Goal: Transaction & Acquisition: Obtain resource

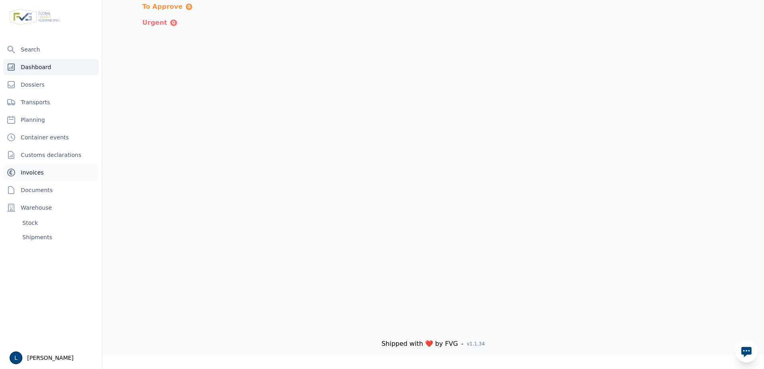
click at [36, 167] on link "Invoices" at bounding box center [50, 173] width 95 height 16
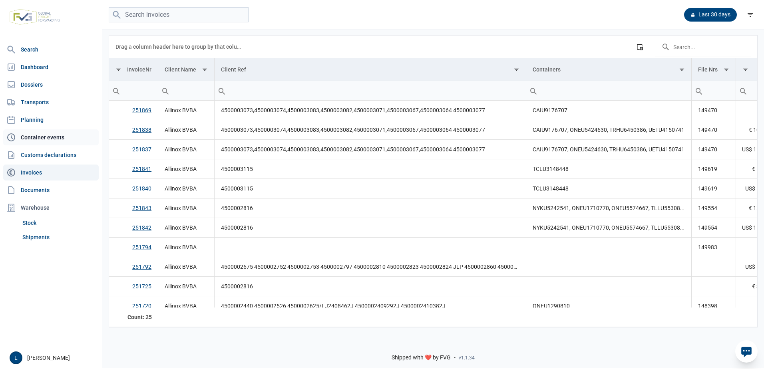
click at [74, 141] on link "Container events" at bounding box center [50, 137] width 95 height 16
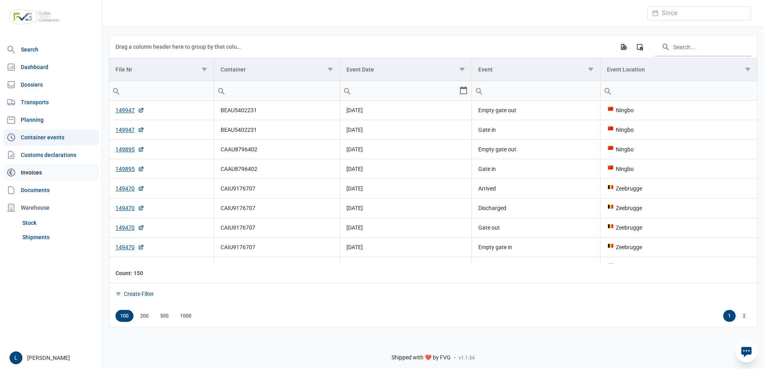
click at [62, 173] on link "Invoices" at bounding box center [50, 173] width 95 height 16
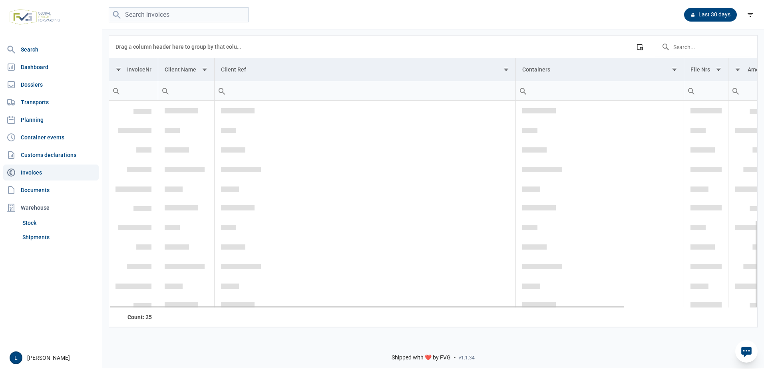
scroll to position [282, 0]
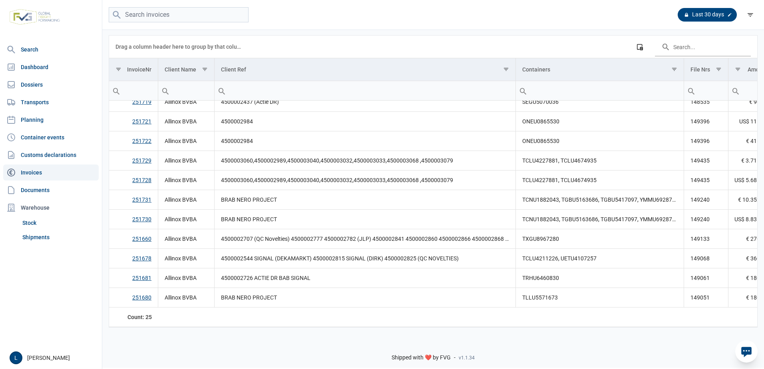
click at [714, 15] on div "Last 30 days" at bounding box center [706, 15] width 59 height 14
click at [727, 17] on div at bounding box center [729, 15] width 8 height 8
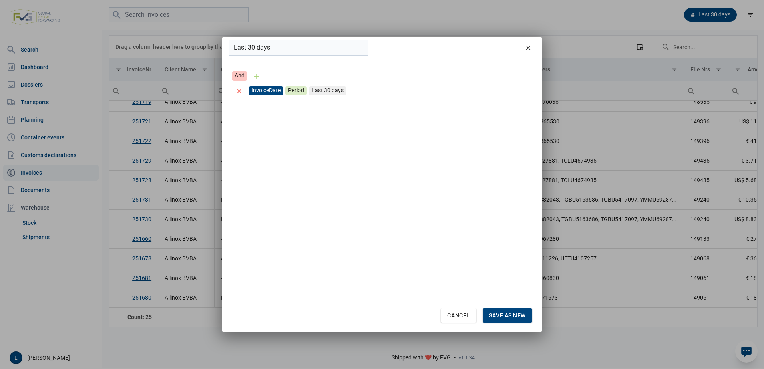
click at [256, 91] on div "InvoiceDate" at bounding box center [265, 90] width 35 height 9
click at [296, 89] on div "Period" at bounding box center [296, 90] width 22 height 9
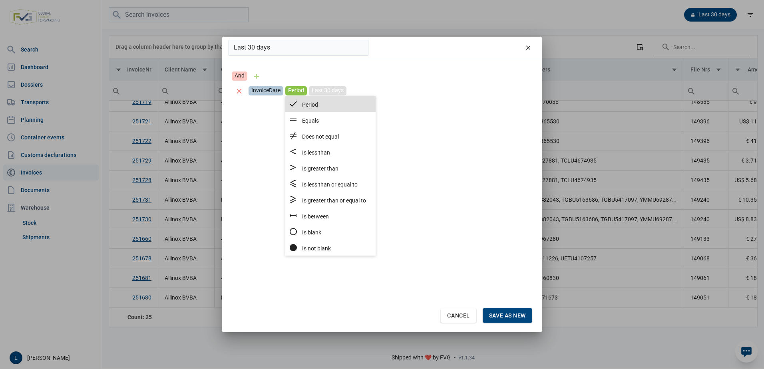
click at [321, 91] on div "Last 30 days" at bounding box center [328, 90] width 38 height 9
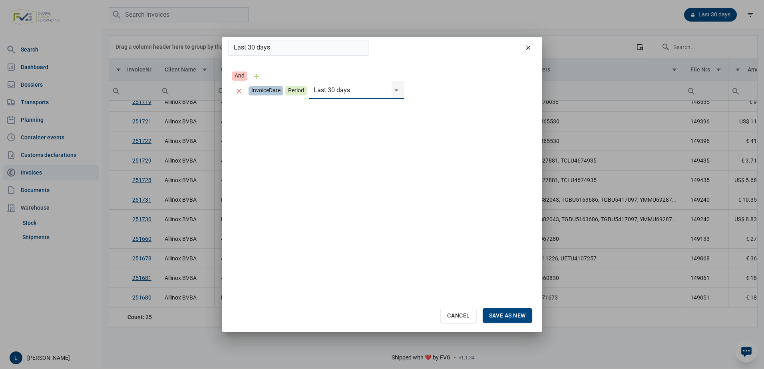
click at [395, 91] on div "Select" at bounding box center [400, 90] width 10 height 18
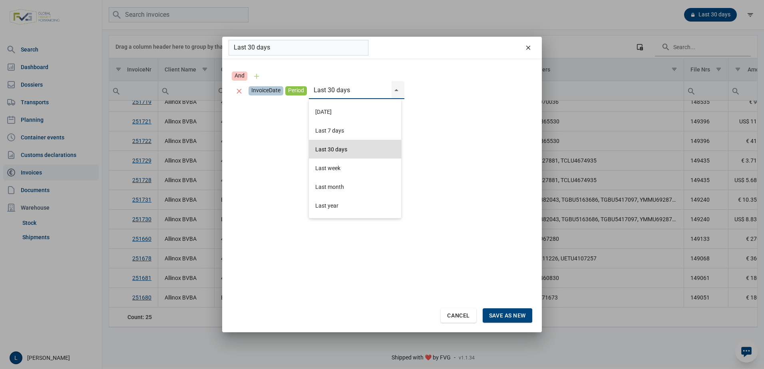
click at [302, 90] on div "Period" at bounding box center [296, 90] width 22 height 9
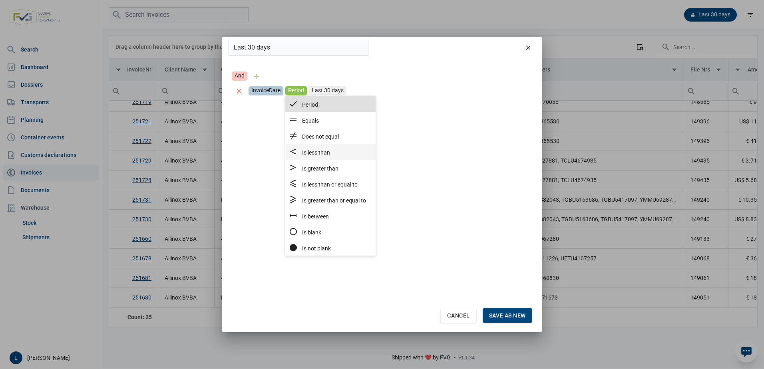
click at [350, 154] on div "Is less than" at bounding box center [326, 152] width 77 height 10
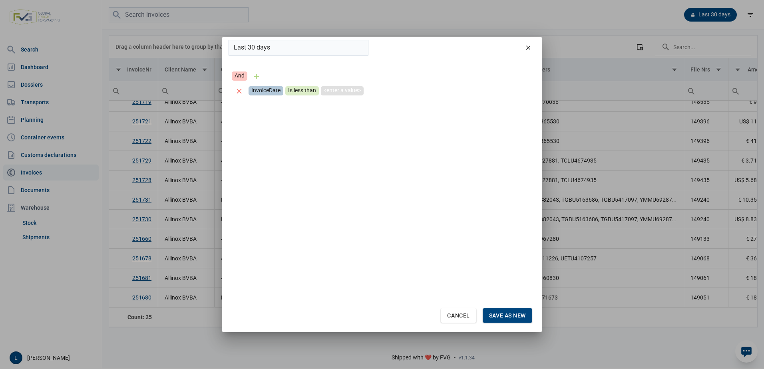
click at [354, 90] on div "<enter a value>" at bounding box center [342, 90] width 43 height 9
click at [425, 86] on div "Select" at bounding box center [427, 90] width 10 height 18
click at [334, 110] on icon "Previous month" at bounding box center [335, 113] width 10 height 10
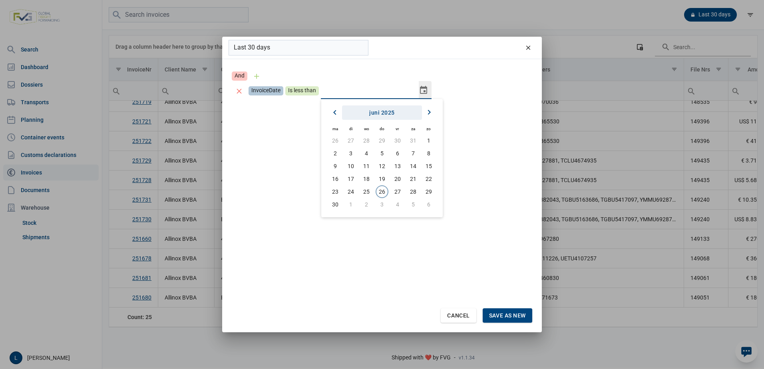
click at [387, 110] on span "juni 2025" at bounding box center [382, 112] width 26 height 6
click at [382, 111] on span "2025" at bounding box center [382, 112] width 14 height 6
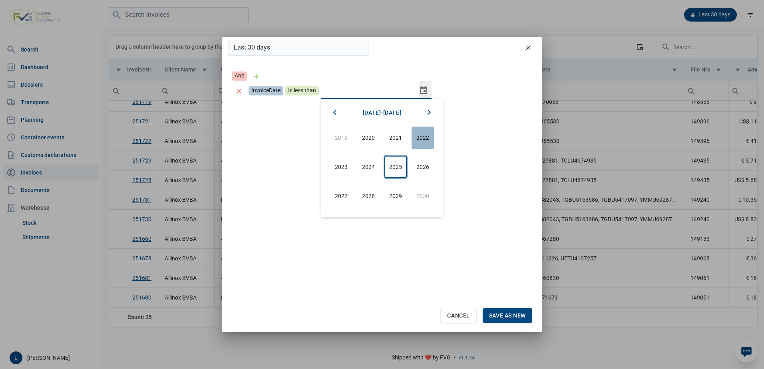
click at [425, 144] on span "2022" at bounding box center [422, 138] width 22 height 22
click at [370, 137] on span "feb" at bounding box center [368, 138] width 22 height 22
click at [352, 143] on span "1" at bounding box center [350, 140] width 11 height 11
type input "[DATE]"
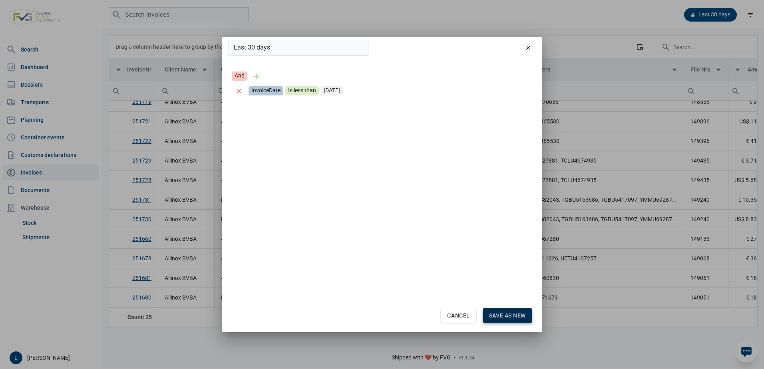
click at [504, 317] on span "Save as new" at bounding box center [507, 315] width 37 height 6
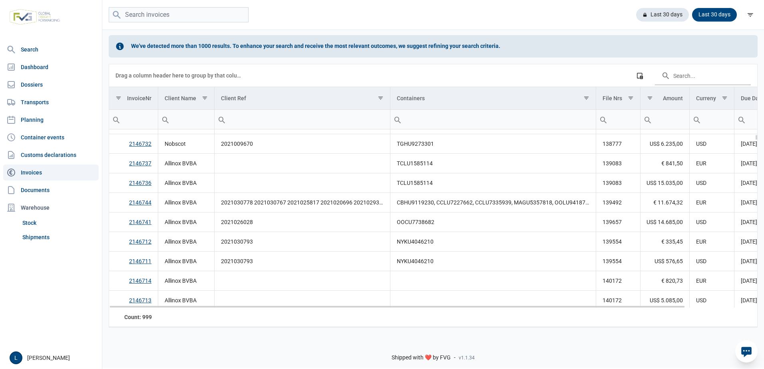
scroll to position [642, 0]
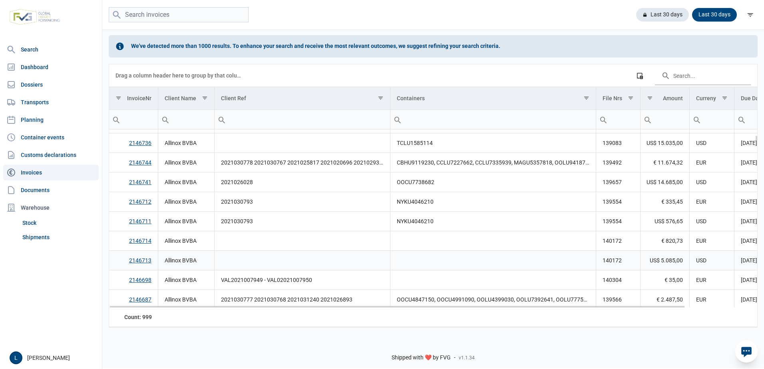
click at [146, 263] on link "2146713" at bounding box center [140, 260] width 22 height 6
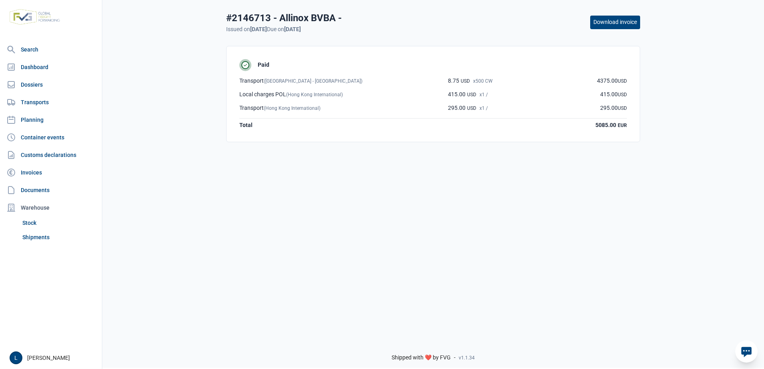
click at [552, 209] on div "#2146713 - Allinox BVBA - Issued on [DATE] Due on [DATE] Download invoice Paid …" at bounding box center [432, 166] width 661 height 335
click at [620, 24] on button "Download invoice" at bounding box center [615, 23] width 50 height 14
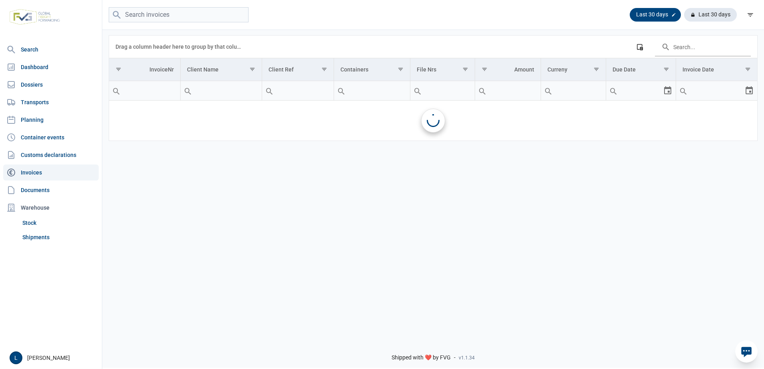
click at [677, 16] on div at bounding box center [673, 15] width 8 height 8
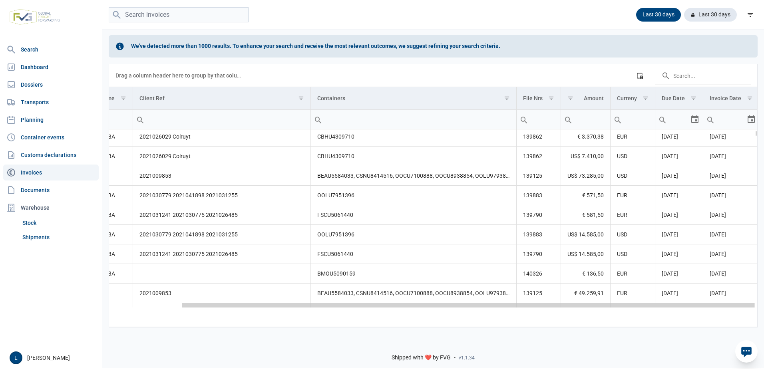
drag, startPoint x: 610, startPoint y: 307, endPoint x: 628, endPoint y: 186, distance: 122.5
click at [700, 300] on body "For evaluation purposes only. Redistribution prohibited. Please register an exi…" at bounding box center [382, 170] width 764 height 369
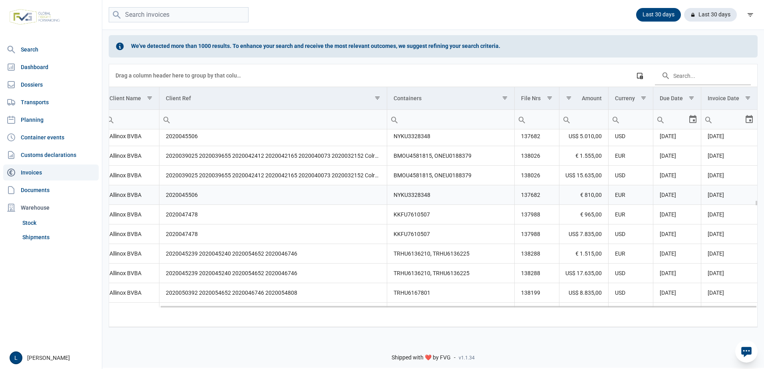
scroll to position [7949, 55]
click at [709, 177] on span "[DATE]" at bounding box center [715, 175] width 16 height 6
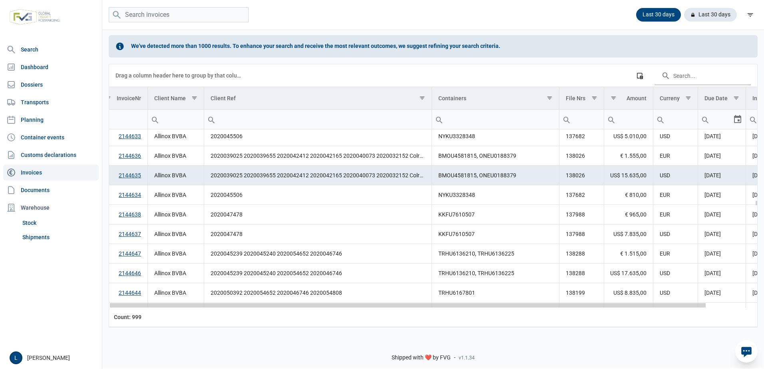
scroll to position [0, 0]
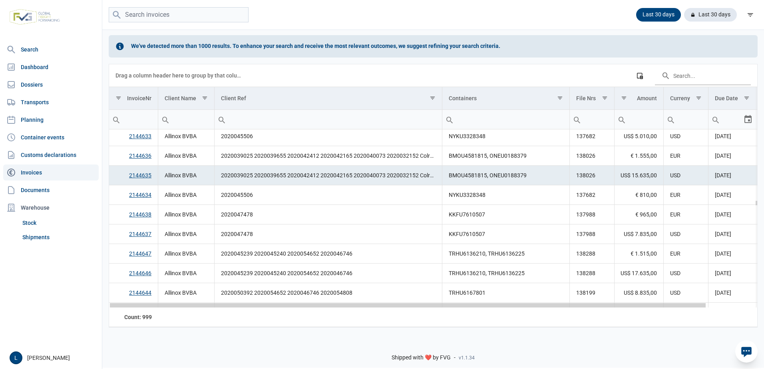
drag, startPoint x: 378, startPoint y: 308, endPoint x: 276, endPoint y: 310, distance: 101.5
click at [277, 310] on body "For evaluation purposes only. Redistribution prohibited. Please register an exi…" at bounding box center [382, 170] width 764 height 369
click at [143, 173] on link "2144635" at bounding box center [140, 175] width 22 height 6
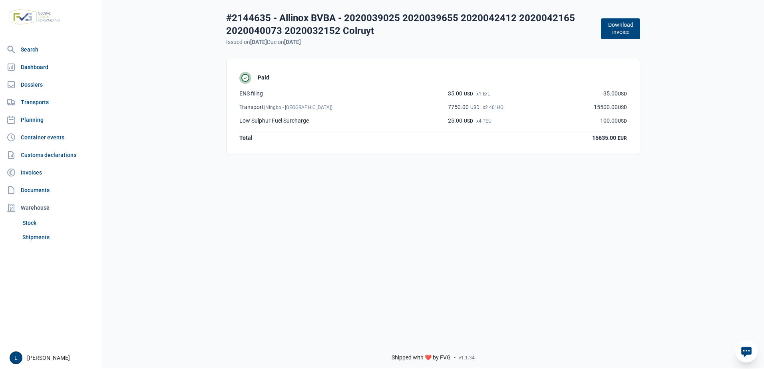
drag, startPoint x: 143, startPoint y: 2, endPoint x: 438, endPoint y: 206, distance: 358.3
click at [444, 211] on div "#2144635 - Allinox BVBA - 2020039025 2020039655 2020042412 2020042165 202004007…" at bounding box center [432, 166] width 661 height 335
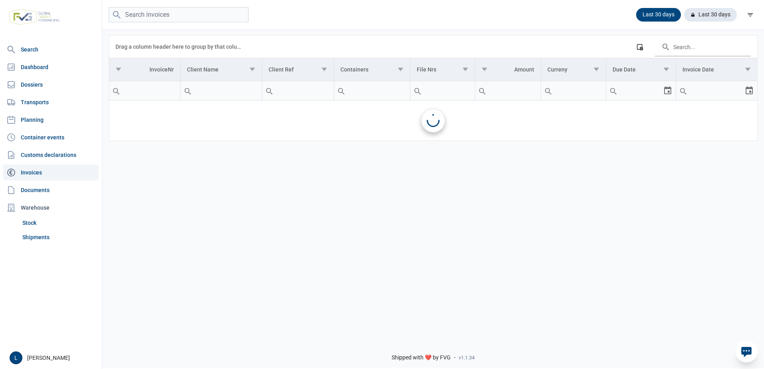
scroll to position [7829, 0]
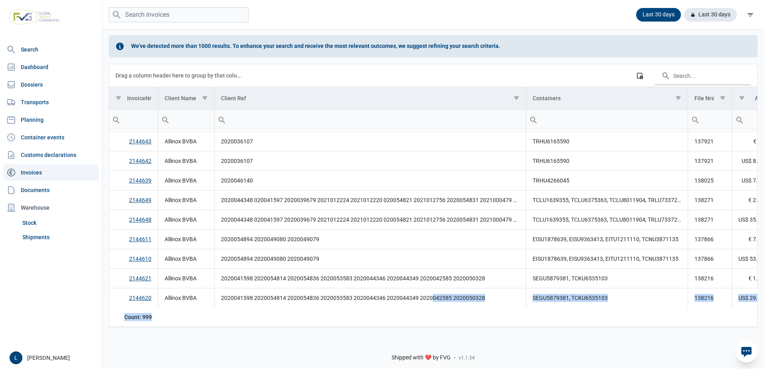
drag, startPoint x: 431, startPoint y: 306, endPoint x: 567, endPoint y: 311, distance: 136.3
click at [567, 311] on div "Data grid with 999 rows and 9 columns Drag a column header here to group by tha…" at bounding box center [433, 195] width 648 height 263
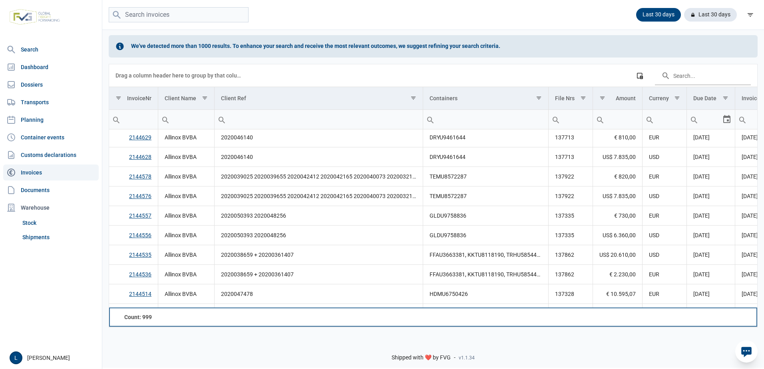
drag, startPoint x: 170, startPoint y: 309, endPoint x: 248, endPoint y: 310, distance: 77.9
click at [248, 310] on tr "Count: 999" at bounding box center [450, 317] width 682 height 19
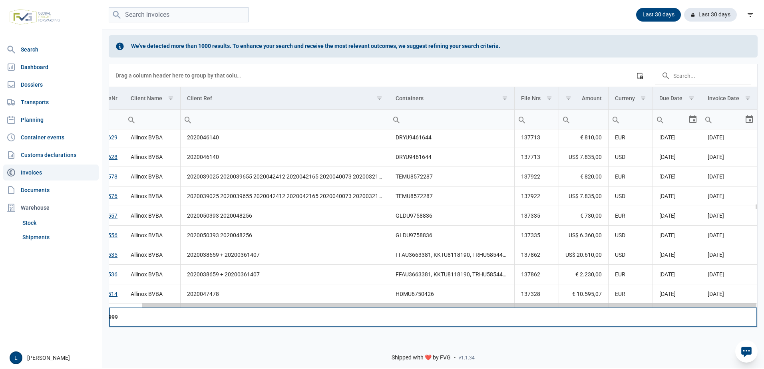
drag, startPoint x: 251, startPoint y: 308, endPoint x: 573, endPoint y: 288, distance: 322.6
click at [536, 308] on body "For evaluation purposes only. Redistribution prohibited. Please register an exi…" at bounding box center [382, 170] width 764 height 369
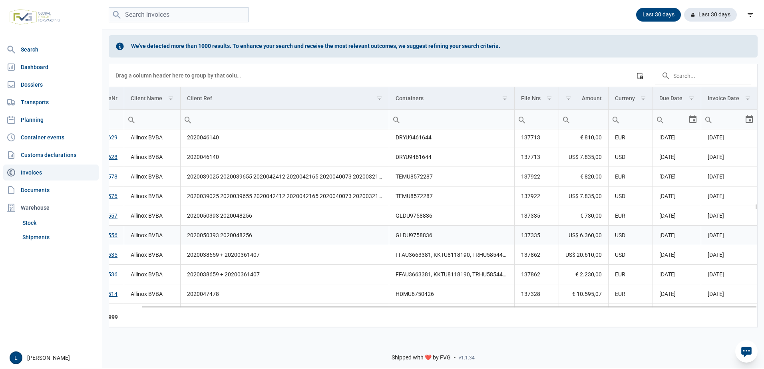
click at [110, 236] on link "2144556" at bounding box center [106, 235] width 22 height 6
